Goal: Information Seeking & Learning: Learn about a topic

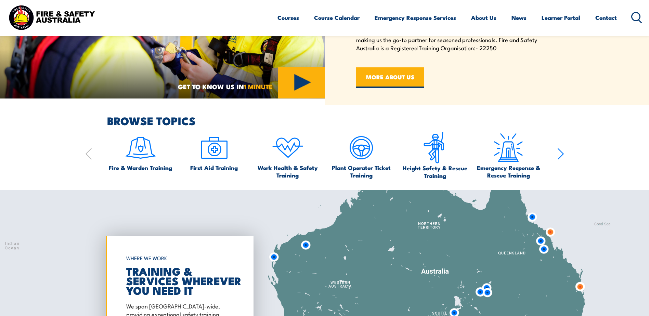
scroll to position [456, 0]
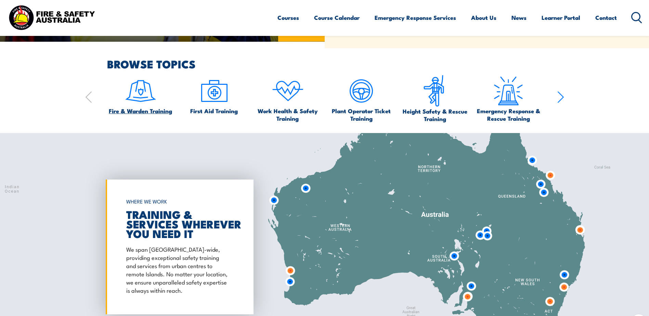
click at [143, 94] on img at bounding box center [140, 91] width 32 height 32
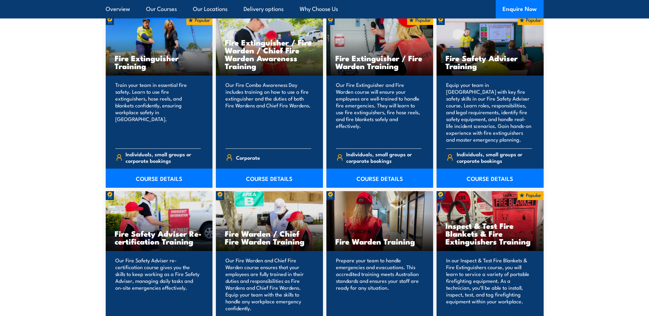
scroll to position [798, 0]
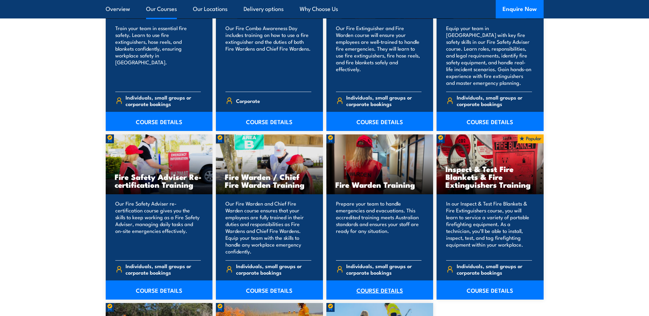
click at [393, 289] on link "COURSE DETAILS" at bounding box center [379, 289] width 107 height 19
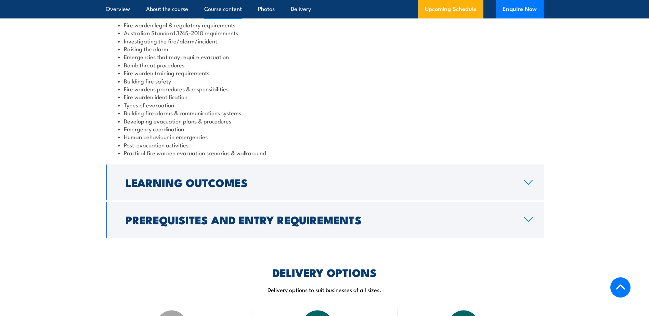
scroll to position [684, 0]
